Goal: Find specific page/section: Find specific page/section

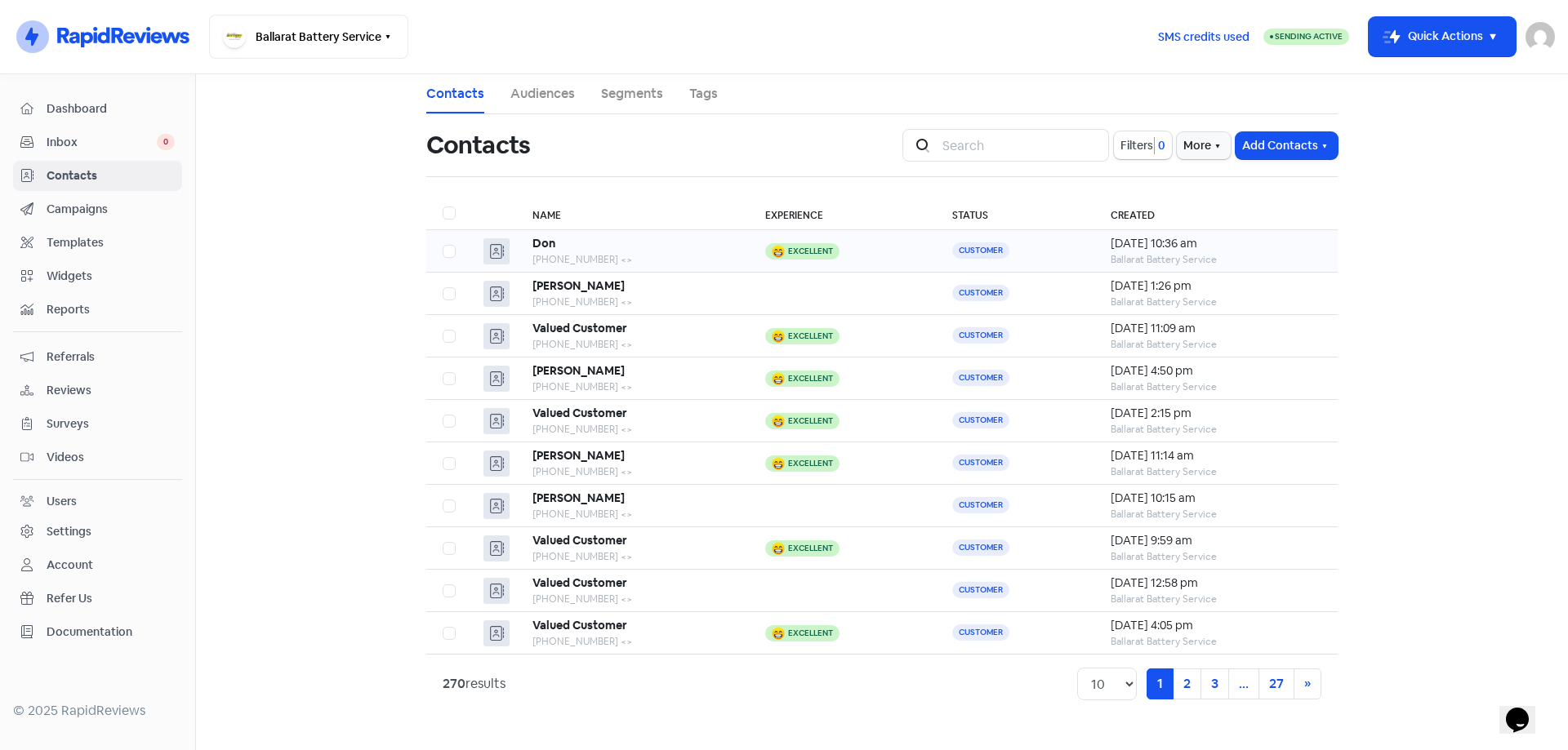
click at [672, 246] on div "Don" at bounding box center [633, 243] width 200 height 17
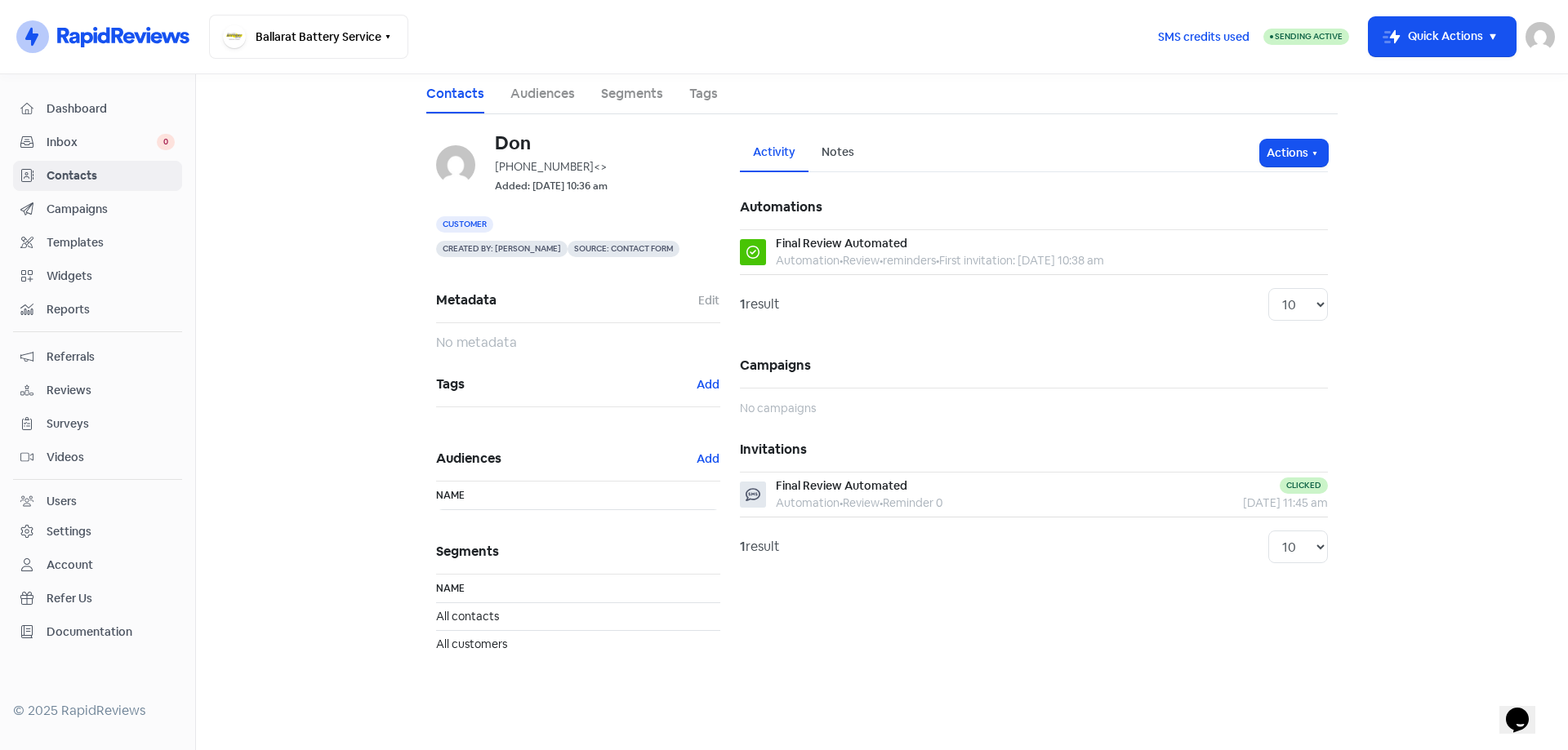
click at [88, 31] on icon at bounding box center [122, 37] width 133 height 25
